Goal: Task Accomplishment & Management: Use online tool/utility

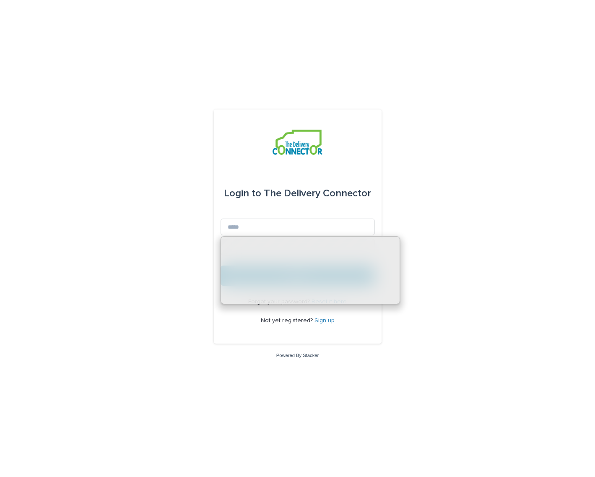
click at [236, 205] on div "Login to The Delivery Connector" at bounding box center [297, 193] width 147 height 23
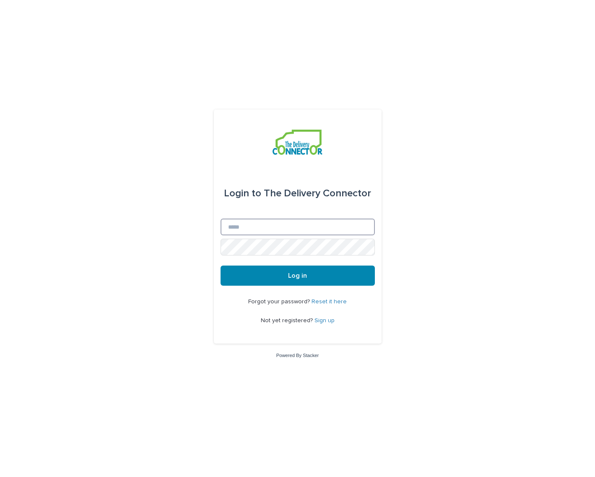
click at [269, 233] on input "Email" at bounding box center [297, 226] width 154 height 17
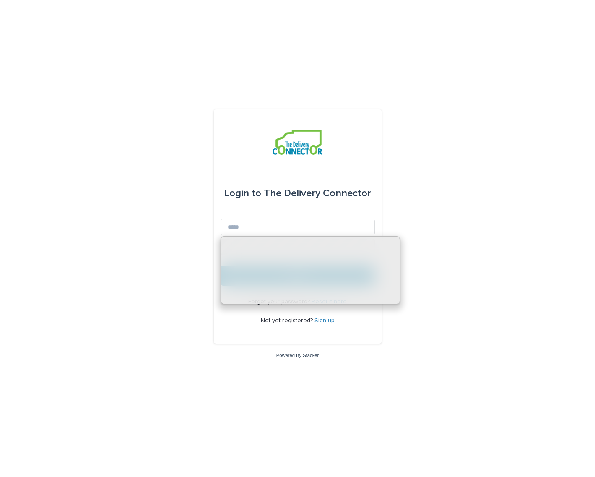
click at [176, 226] on div "Login to The Delivery Connector Email Password Log in Forgot your password? Res…" at bounding box center [297, 238] width 595 height 477
click at [187, 140] on div "Login to The Delivery Connector Email Password Log in Forgot your password? Res…" at bounding box center [297, 238] width 595 height 477
click at [158, 150] on div "Login to The Delivery Connector Email Password Log in Forgot your password? Res…" at bounding box center [297, 238] width 595 height 477
